Goal: Manage account settings

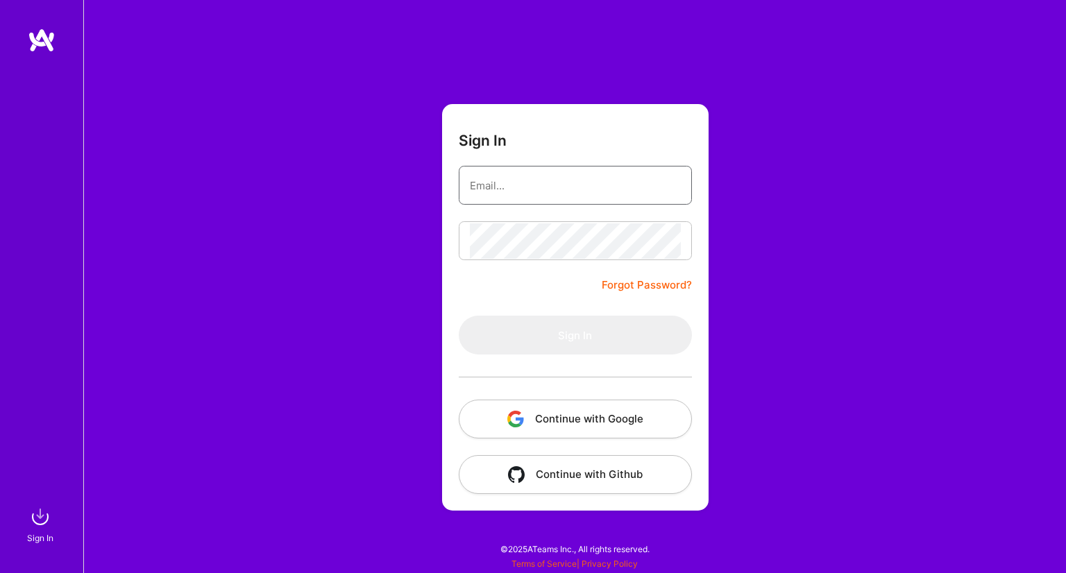
click at [522, 179] on input "email" at bounding box center [575, 185] width 211 height 35
type input "[EMAIL_ADDRESS][DOMAIN_NAME]"
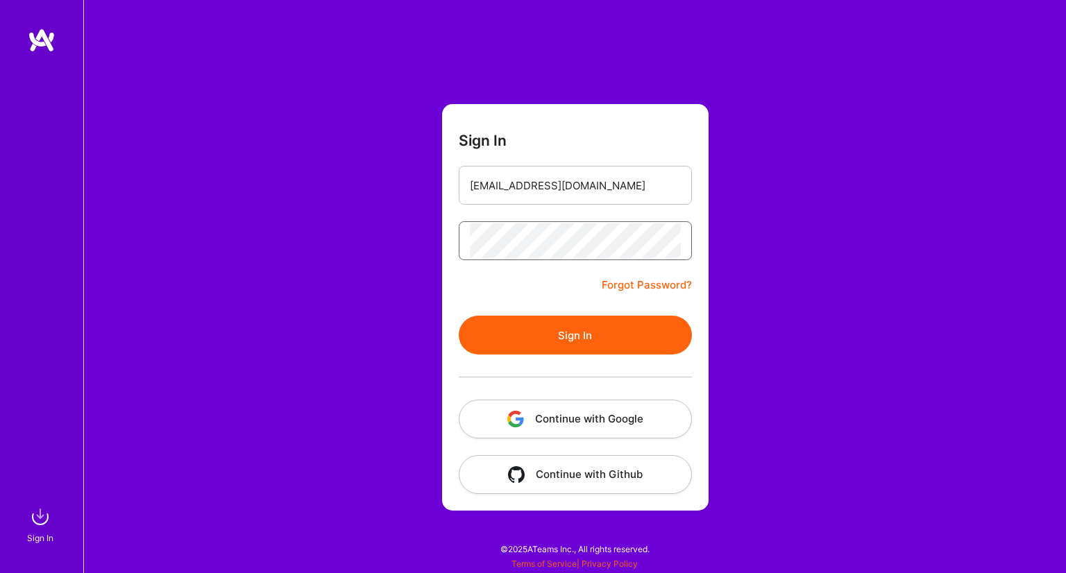
click at [459, 316] on button "Sign In" at bounding box center [575, 335] width 233 height 39
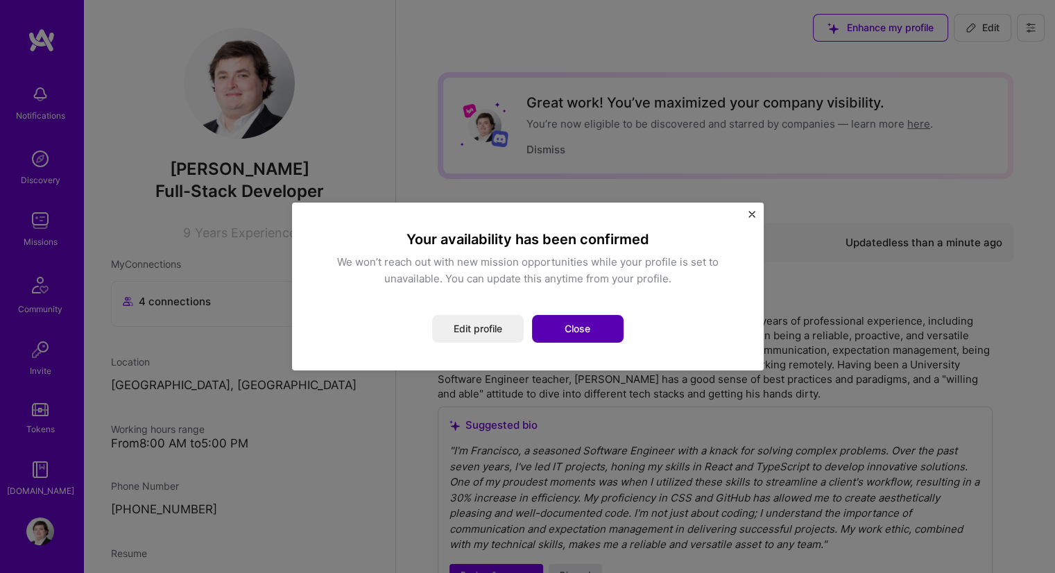
click at [587, 336] on button "Close" at bounding box center [578, 329] width 92 height 28
